Goal: Information Seeking & Learning: Learn about a topic

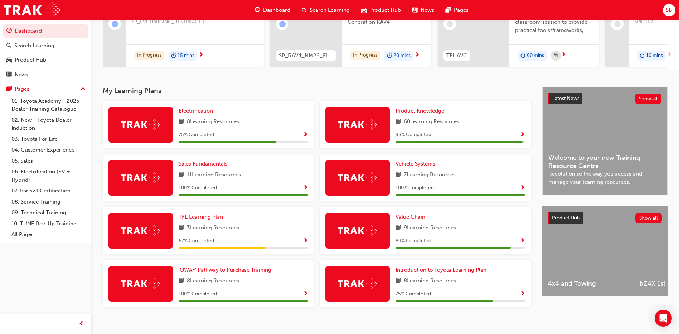
scroll to position [107, 0]
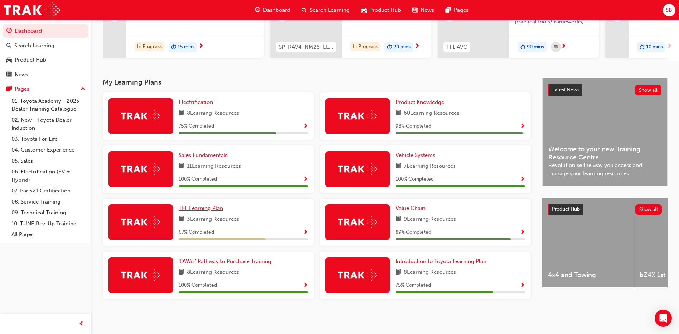
click at [207, 207] on span "TFL Learning Plan" at bounding box center [201, 208] width 44 height 6
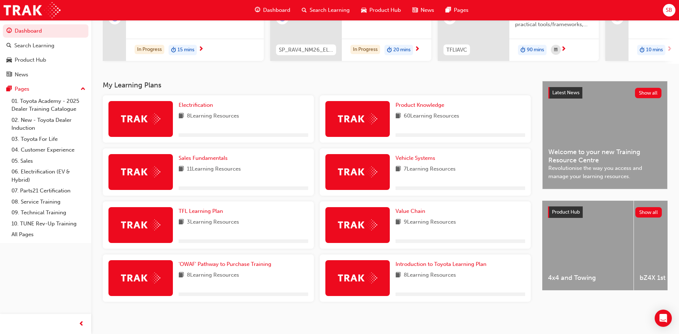
scroll to position [96, 0]
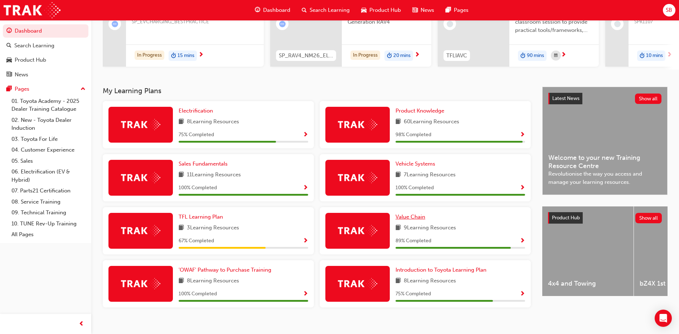
click at [413, 218] on span "Value Chain" at bounding box center [411, 216] width 30 height 6
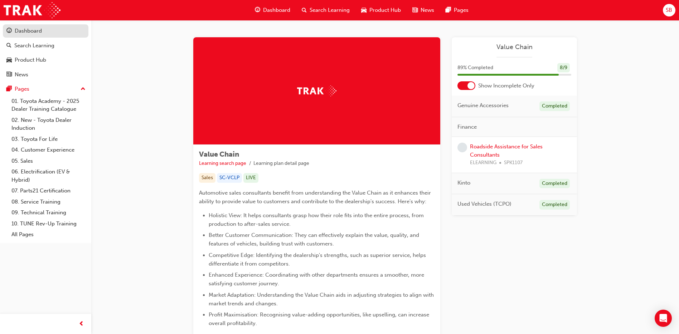
click at [35, 33] on div "Dashboard" at bounding box center [28, 31] width 27 height 8
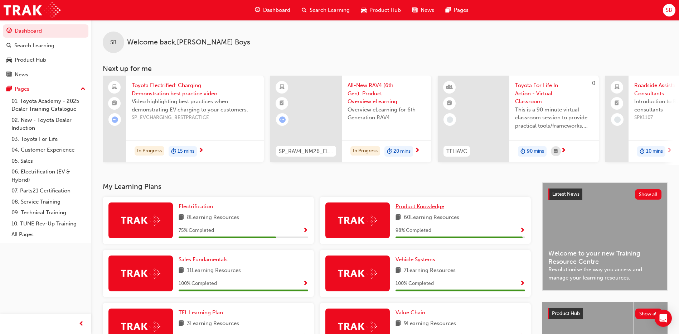
click at [423, 209] on span "Product Knowledge" at bounding box center [420, 206] width 49 height 6
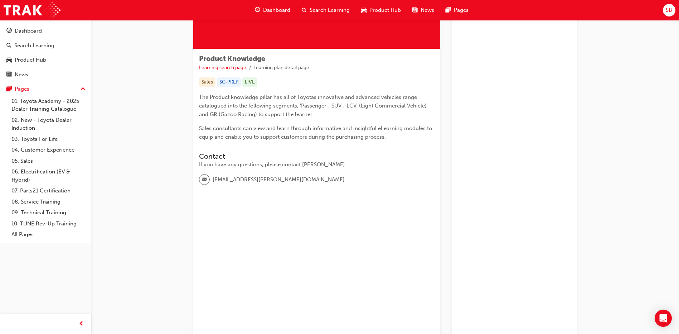
scroll to position [125, 0]
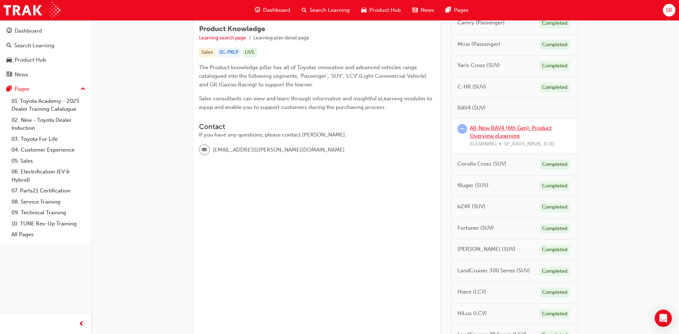
click at [485, 127] on link "All-New RAV4 (6th Gen): Product Overview eLearning" at bounding box center [511, 132] width 82 height 15
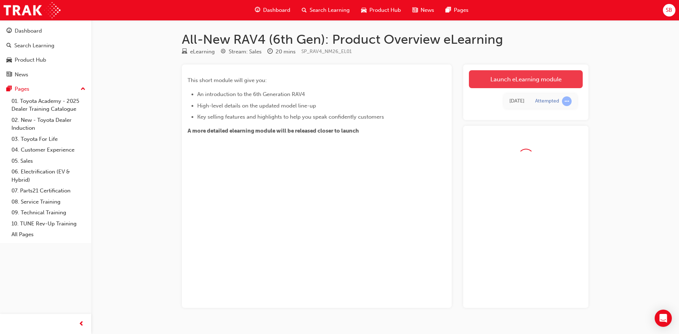
click at [526, 81] on link "Launch eLearning module" at bounding box center [526, 79] width 114 height 18
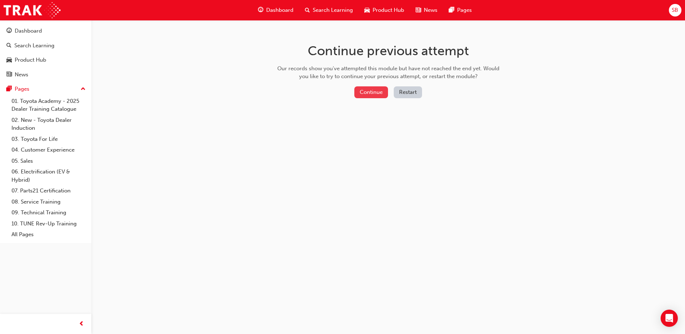
click at [374, 90] on button "Continue" at bounding box center [371, 92] width 34 height 12
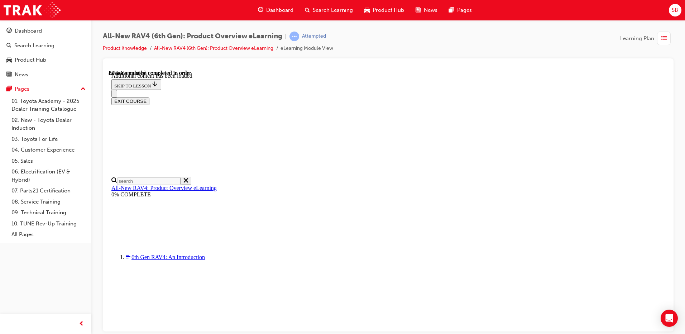
scroll to position [966, 0]
